Goal: Task Accomplishment & Management: Use online tool/utility

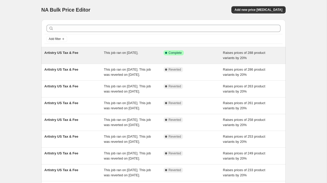
click at [120, 53] on span "This job ran on [DATE]." at bounding box center [121, 53] width 34 height 4
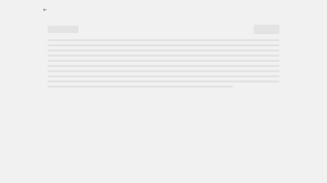
select select "percentage"
select select "tag"
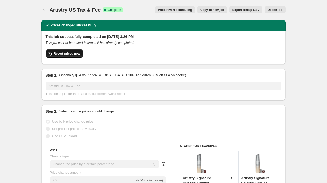
click at [74, 55] on span "Revert prices now" at bounding box center [67, 53] width 27 height 4
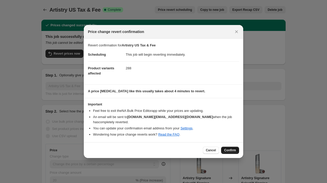
click at [234, 149] on span "Confirm" at bounding box center [230, 150] width 12 height 4
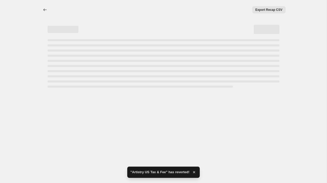
select select "percentage"
select select "tag"
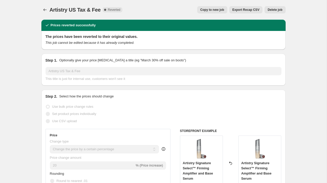
drag, startPoint x: 213, startPoint y: 10, endPoint x: 217, endPoint y: 18, distance: 7.9
click at [217, 18] on div "Artistry US Tax & Fee. This page is ready Artistry US Tax & Fee Complete Revert…" at bounding box center [163, 10] width 245 height 20
click at [213, 10] on span "Copy to new job" at bounding box center [213, 10] width 24 height 4
select select "percentage"
select select "tag"
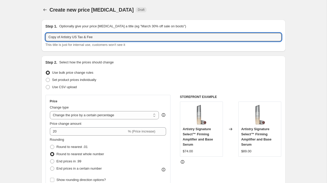
drag, startPoint x: 62, startPoint y: 37, endPoint x: 36, endPoint y: 36, distance: 26.3
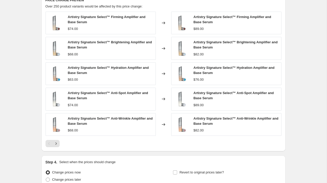
scroll to position [398, 0]
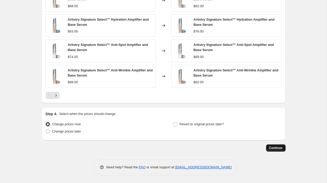
type input "Artistry US Tax & Fee"
click at [280, 147] on span "Continue" at bounding box center [276, 148] width 13 height 4
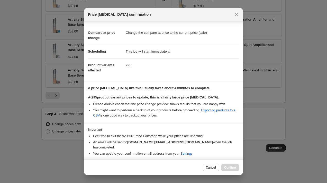
scroll to position [31, 0]
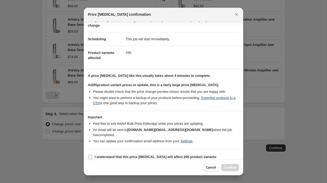
click at [121, 155] on b "I understand that this price change job will affect 295 product variants" at bounding box center [156, 157] width 122 height 4
click at [92, 155] on input "I understand that this price change job will affect 295 product variants" at bounding box center [90, 157] width 4 height 4
checkbox input "true"
click at [233, 168] on span "Confirm" at bounding box center [230, 167] width 12 height 4
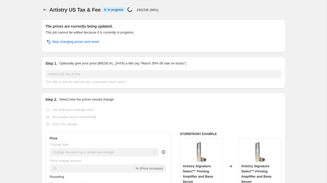
select select "percentage"
select select "tag"
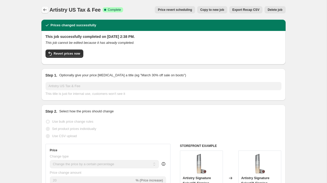
click at [44, 9] on icon "Price change jobs" at bounding box center [44, 9] width 3 height 3
